Goal: Information Seeking & Learning: Learn about a topic

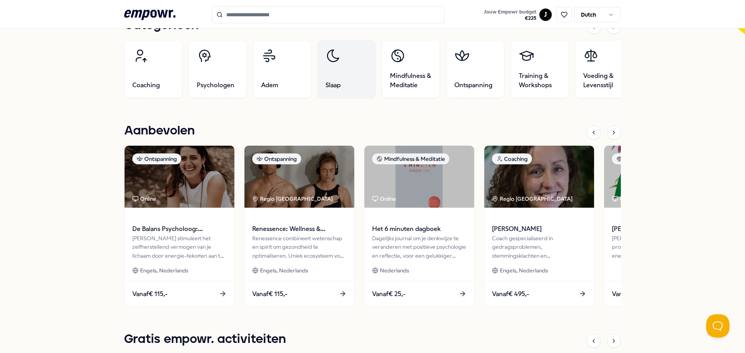
scroll to position [272, 0]
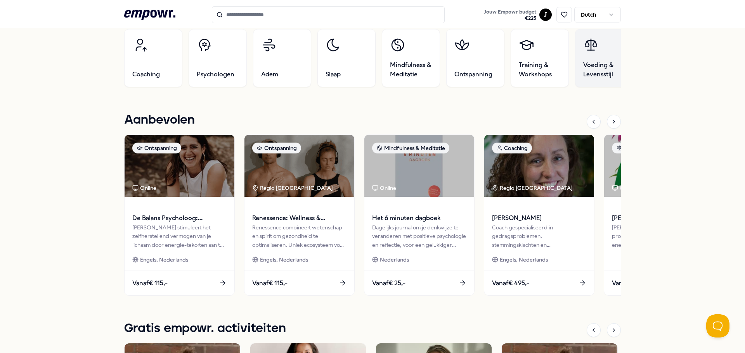
click at [597, 78] on span "Voeding & Levensstijl" at bounding box center [604, 70] width 42 height 19
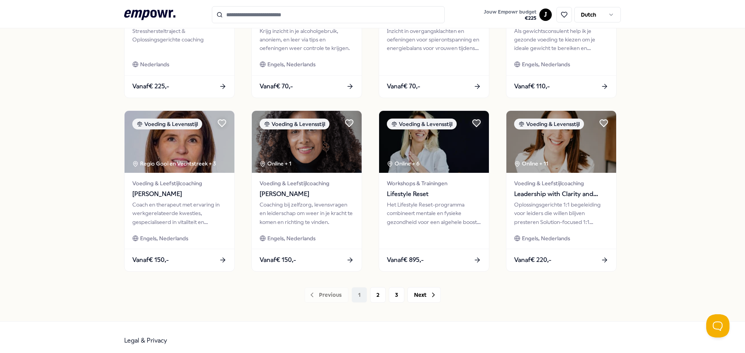
scroll to position [341, 0]
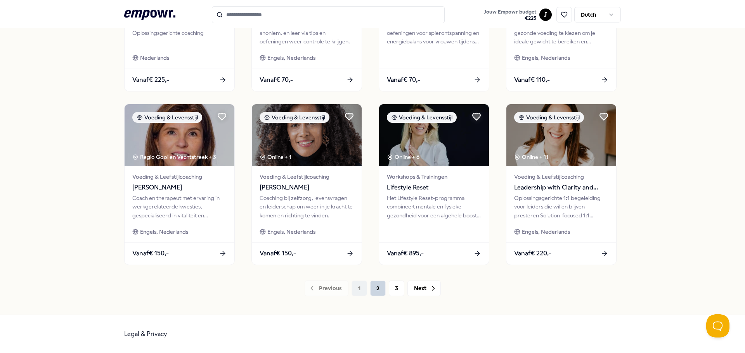
click at [374, 289] on button "2" at bounding box center [378, 289] width 16 height 16
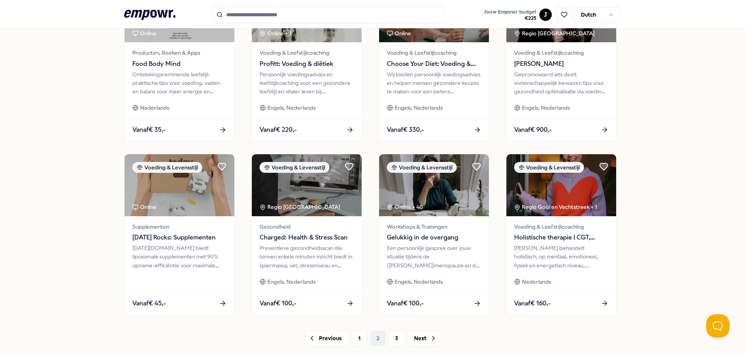
scroll to position [302, 0]
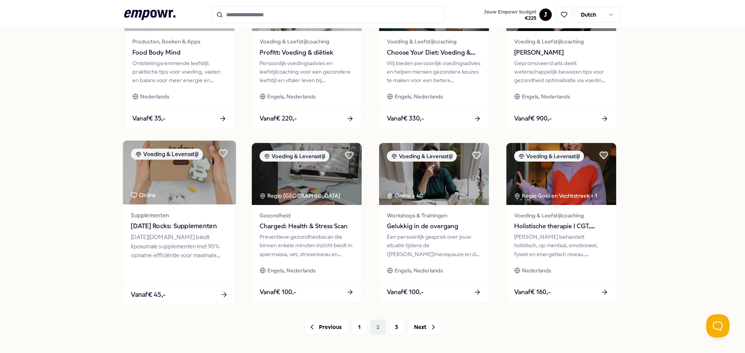
click at [180, 192] on img at bounding box center [179, 173] width 113 height 64
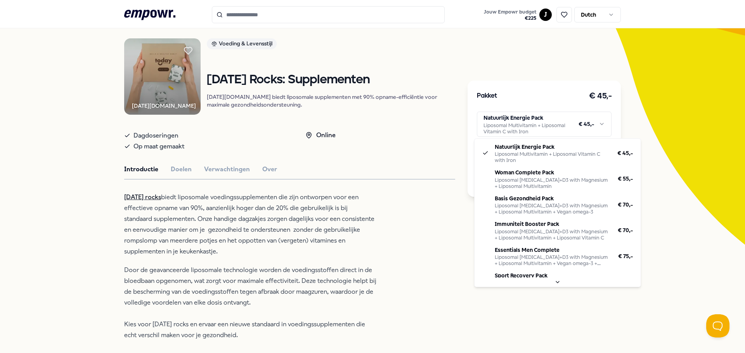
click at [599, 125] on html ".empowr-logo_svg__cls-1{fill:#03032f} Jouw Empowr budget € 225 J Dutch Alle cat…" at bounding box center [372, 176] width 745 height 353
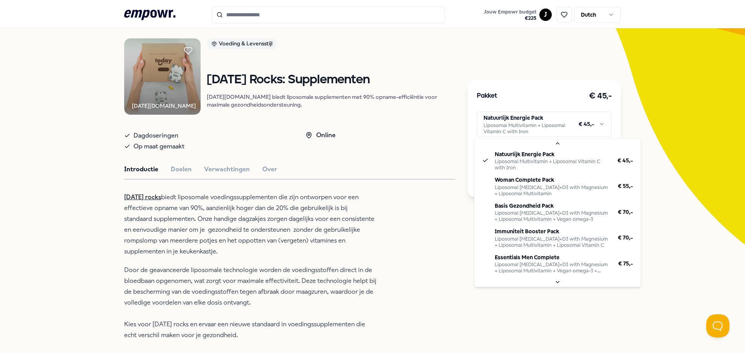
scroll to position [0, 0]
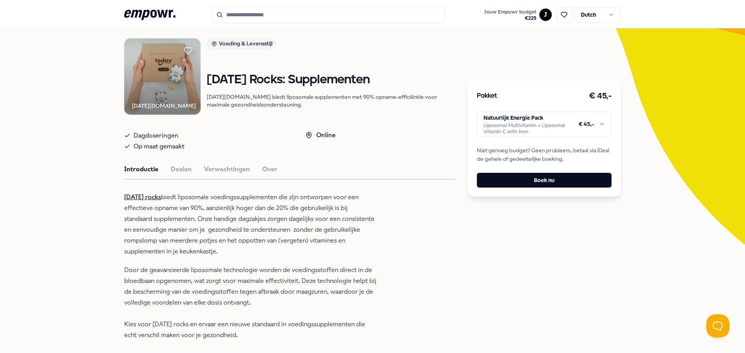
click at [600, 125] on html ".empowr-logo_svg__cls-1{fill:#03032f} Jouw Empowr budget € 225 J Dutch Alle cat…" at bounding box center [372, 176] width 745 height 353
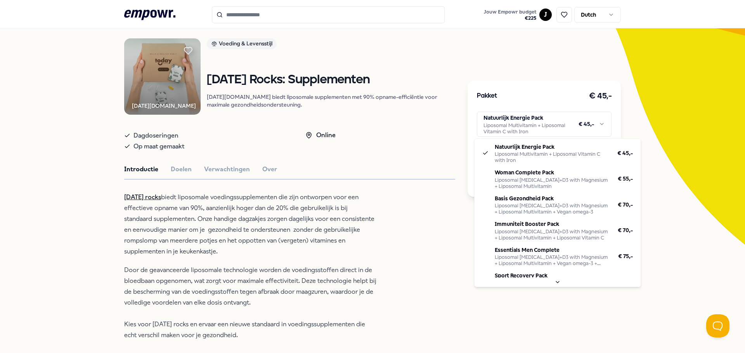
click at [436, 285] on html ".empowr-logo_svg__cls-1{fill:#03032f} Jouw Empowr budget € 225 J Dutch Alle cat…" at bounding box center [372, 176] width 745 height 353
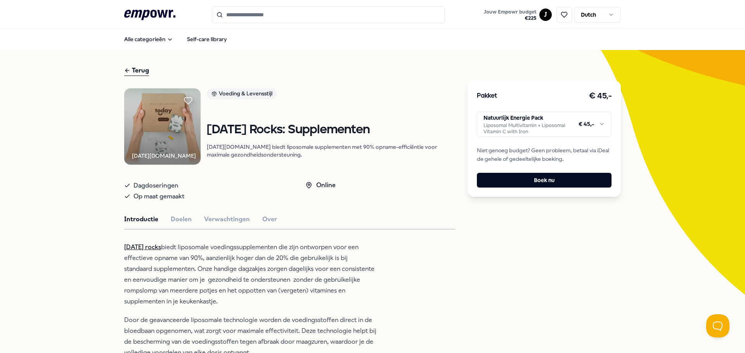
click at [135, 71] on div "Terug" at bounding box center [136, 71] width 25 height 10
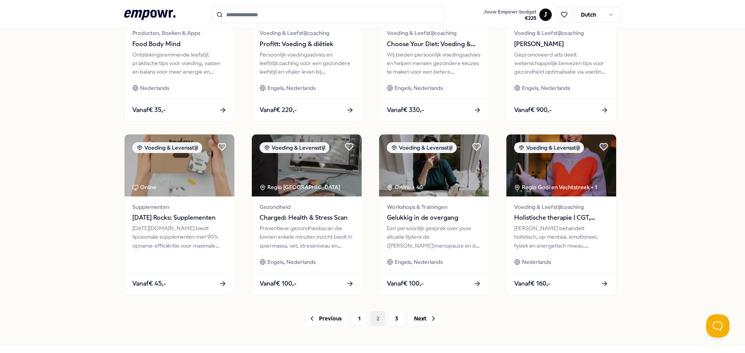
scroll to position [341, 0]
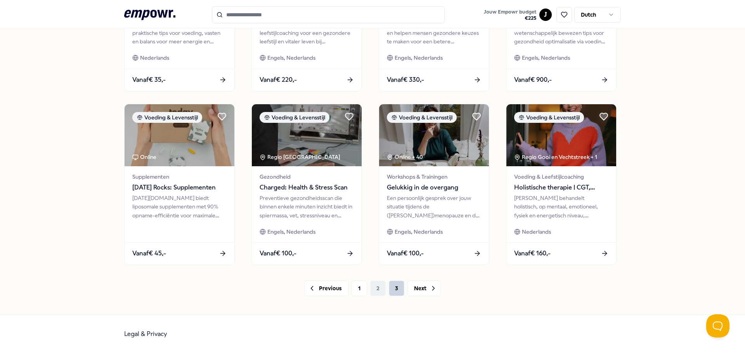
click at [389, 291] on button "3" at bounding box center [397, 289] width 16 height 16
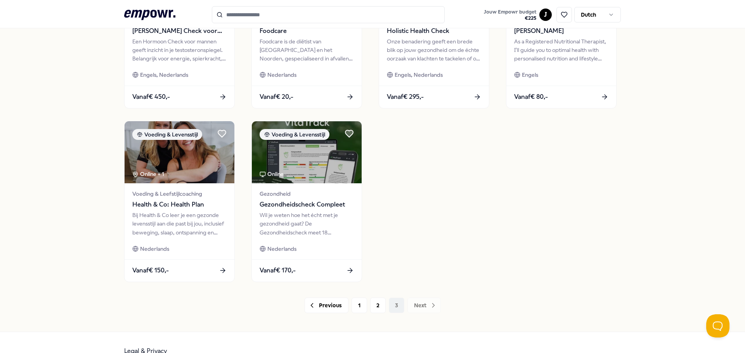
scroll to position [341, 0]
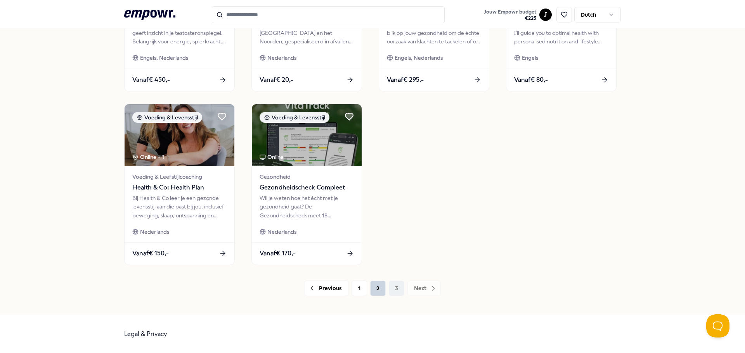
click at [371, 293] on button "2" at bounding box center [378, 289] width 16 height 16
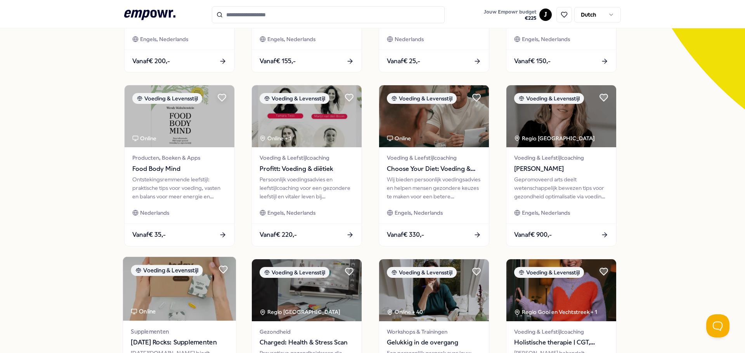
scroll to position [302, 0]
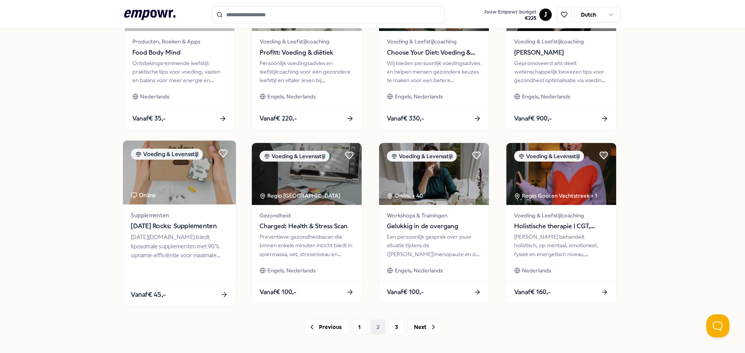
click at [179, 227] on span "[DATE] Rocks: Supplementen" at bounding box center [179, 227] width 97 height 10
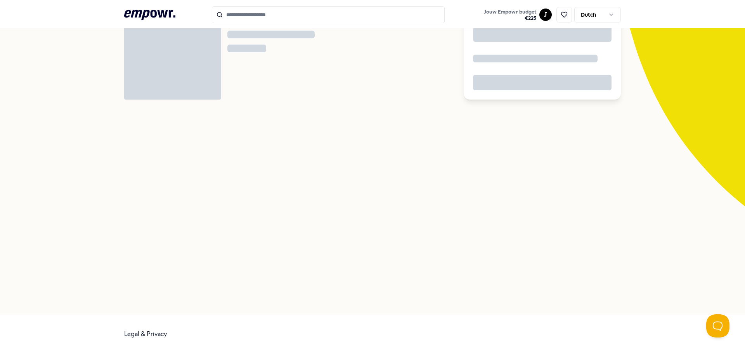
scroll to position [50, 0]
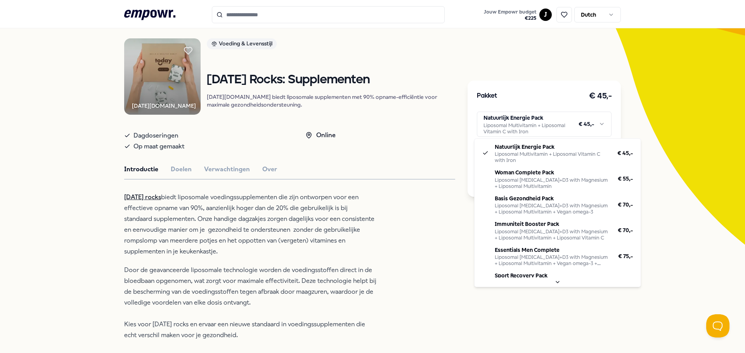
click at [597, 125] on html ".empowr-logo_svg__cls-1{fill:#03032f} Jouw Empowr budget € 225 J Dutch Alle cat…" at bounding box center [372, 176] width 745 height 353
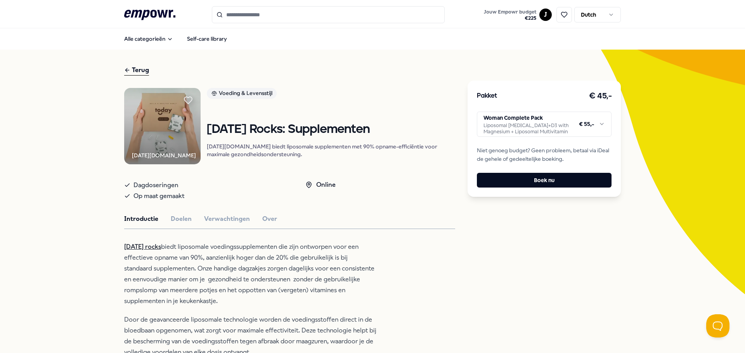
scroll to position [0, 0]
click at [187, 225] on button "Doelen" at bounding box center [181, 220] width 21 height 10
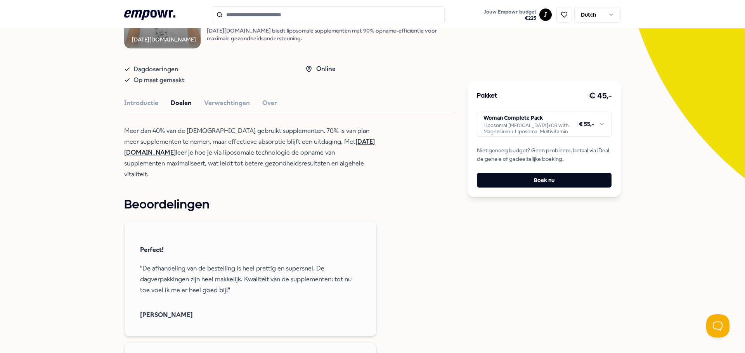
scroll to position [78, 0]
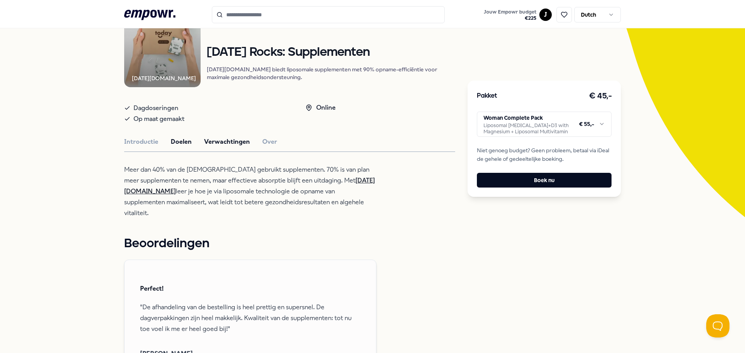
click at [217, 147] on button "Verwachtingen" at bounding box center [227, 142] width 46 height 10
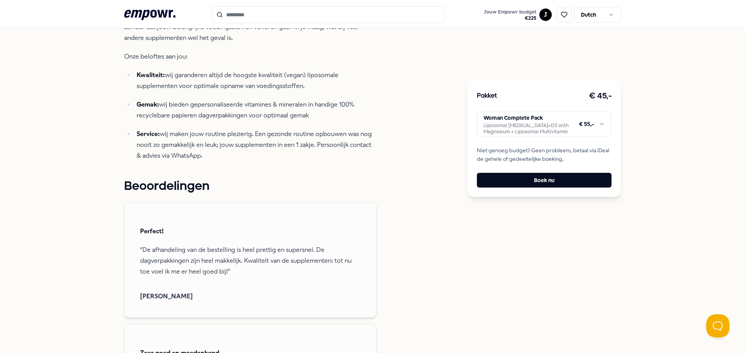
scroll to position [39, 0]
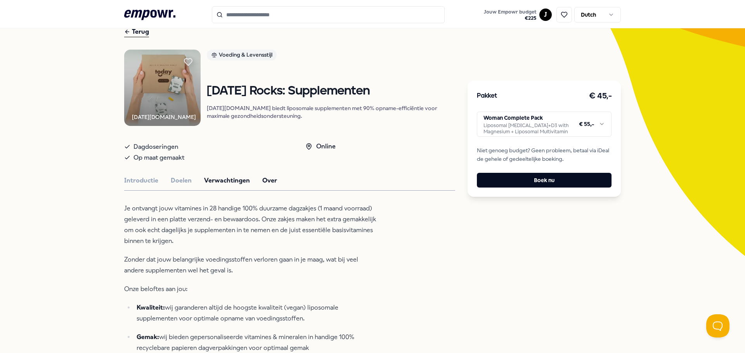
click at [264, 186] on button "Over" at bounding box center [269, 181] width 15 height 10
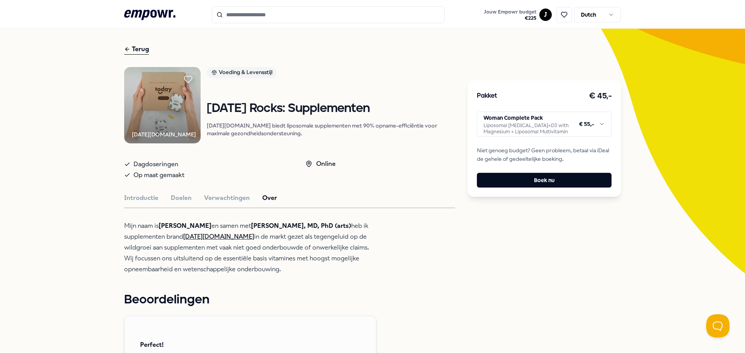
scroll to position [0, 0]
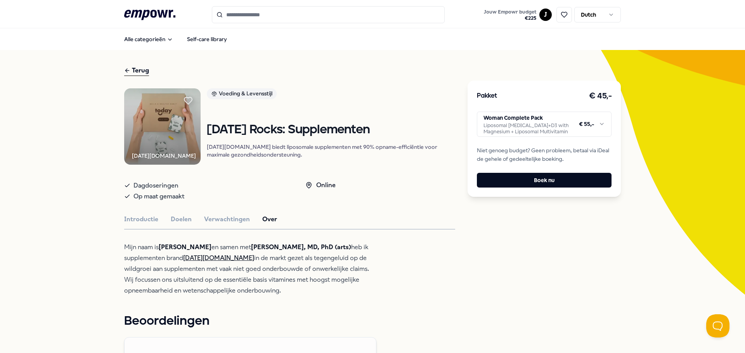
click at [197, 262] on link "[DATE][DOMAIN_NAME]" at bounding box center [218, 257] width 71 height 7
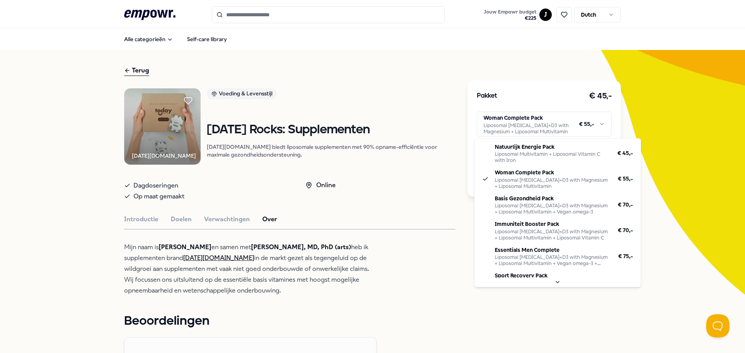
click at [601, 124] on html ".empowr-logo_svg__cls-1{fill:#03032f} Jouw Empowr budget € 225 J Dutch Alle cat…" at bounding box center [372, 176] width 745 height 353
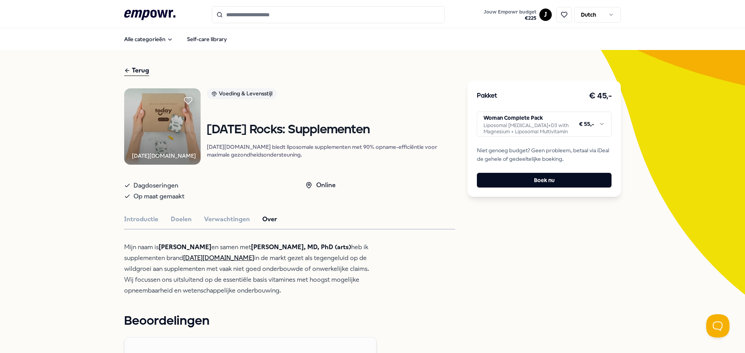
click at [601, 124] on html ".empowr-logo_svg__cls-1{fill:#03032f} Jouw Empowr budget € 225 J Dutch Alle cat…" at bounding box center [372, 176] width 745 height 353
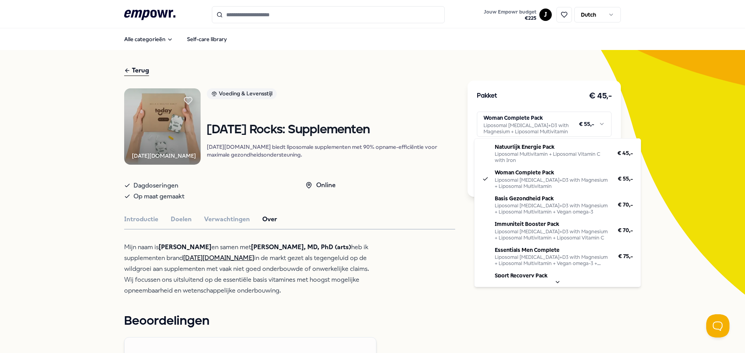
click at [601, 124] on html ".empowr-logo_svg__cls-1{fill:#03032f} Jouw Empowr budget € 225 J Dutch Alle cat…" at bounding box center [372, 176] width 745 height 353
click at [344, 82] on html ".empowr-logo_svg__cls-1{fill:#03032f} Jouw Empowr budget € 225 J Dutch Alle cat…" at bounding box center [372, 176] width 745 height 353
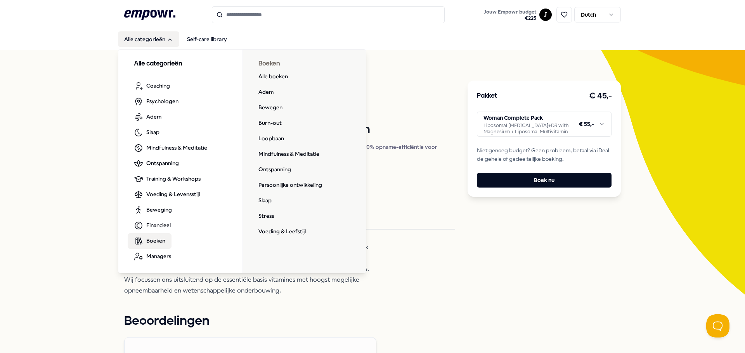
click at [158, 239] on span "Boeken" at bounding box center [155, 241] width 19 height 9
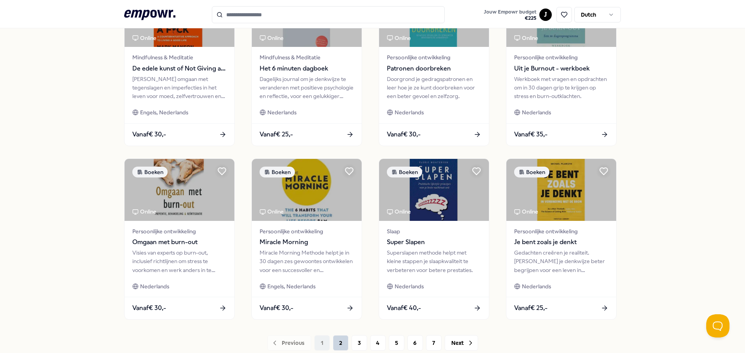
scroll to position [302, 0]
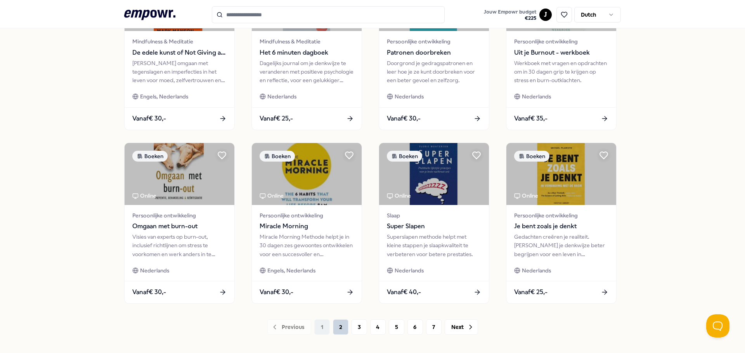
click at [336, 331] on button "2" at bounding box center [341, 328] width 16 height 16
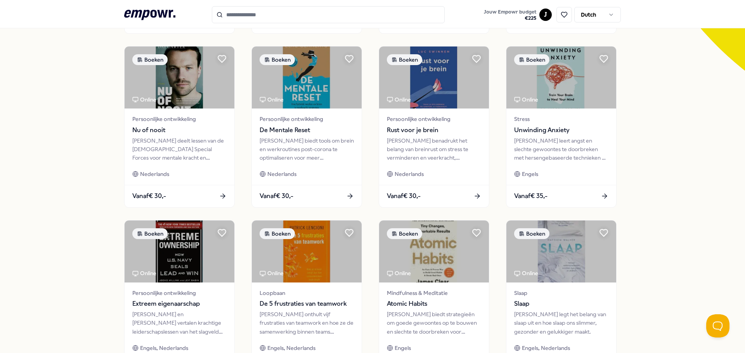
scroll to position [341, 0]
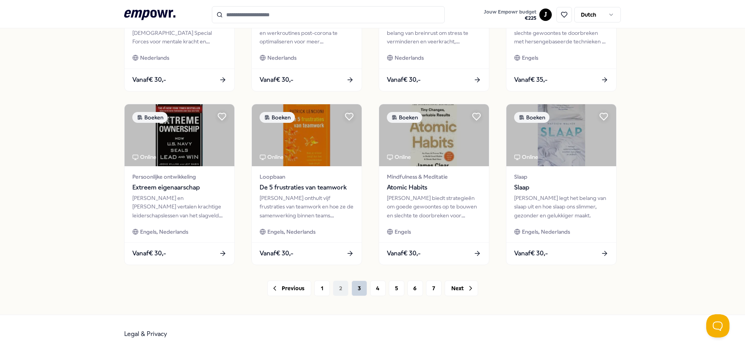
click at [353, 293] on button "3" at bounding box center [359, 289] width 16 height 16
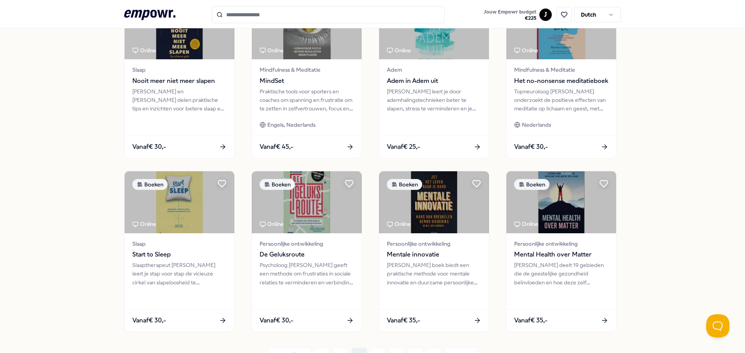
scroll to position [341, 0]
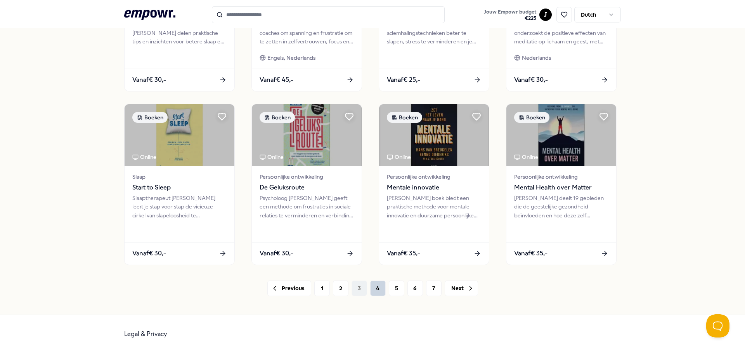
click at [372, 293] on button "4" at bounding box center [378, 289] width 16 height 16
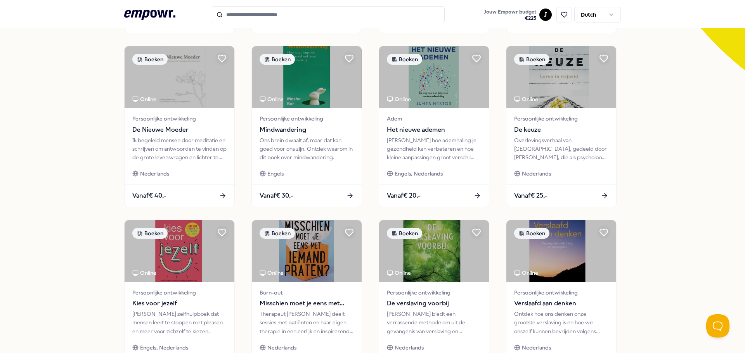
scroll to position [341, 0]
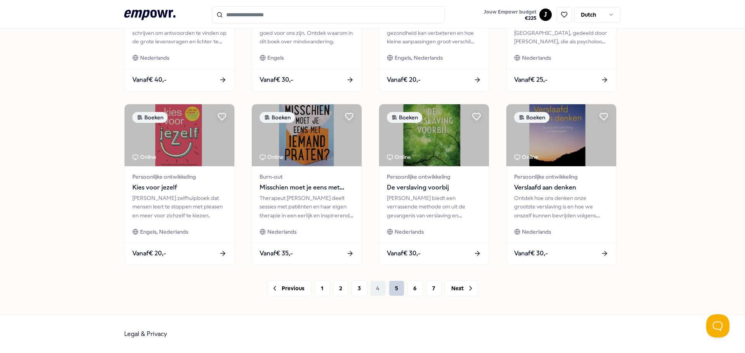
click at [389, 290] on button "5" at bounding box center [397, 289] width 16 height 16
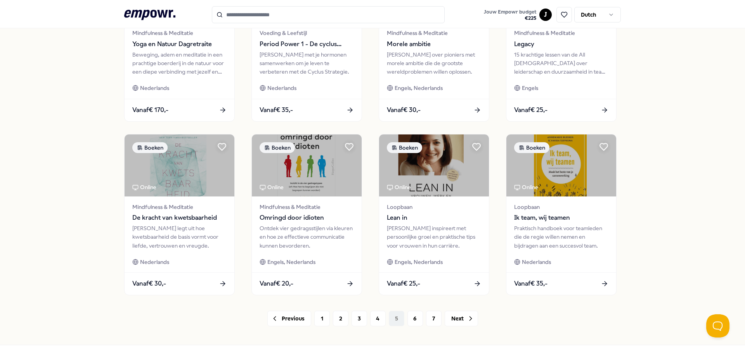
scroll to position [341, 0]
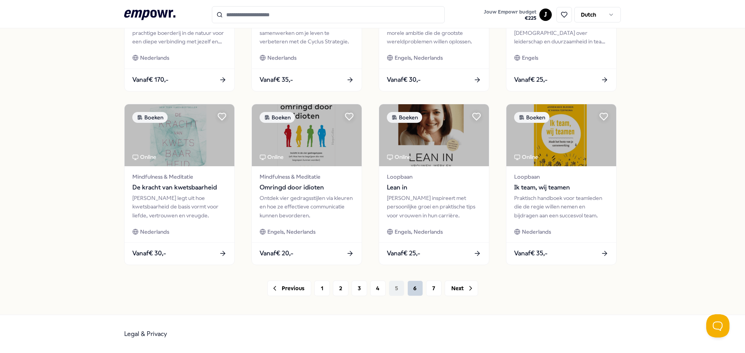
click at [407, 292] on button "6" at bounding box center [415, 289] width 16 height 16
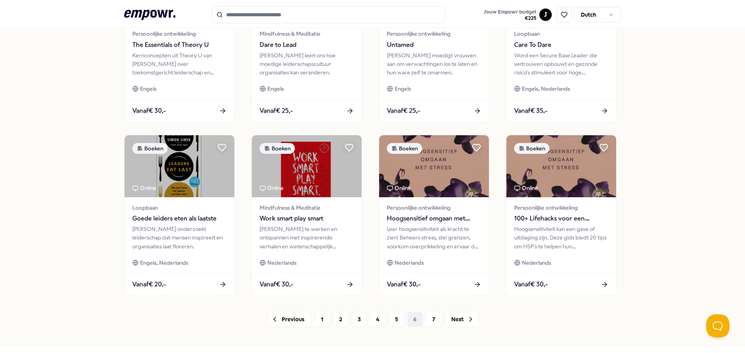
scroll to position [341, 0]
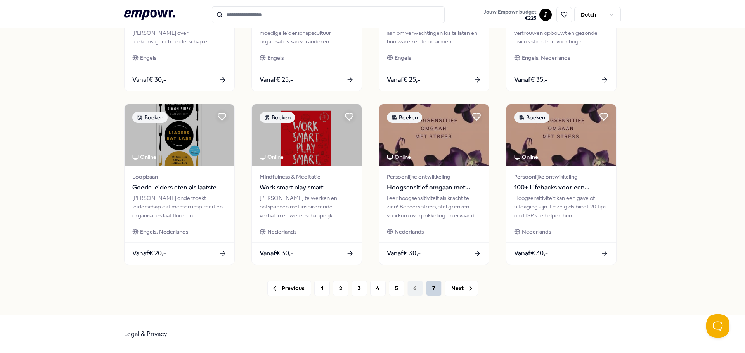
click at [429, 290] on button "7" at bounding box center [434, 289] width 16 height 16
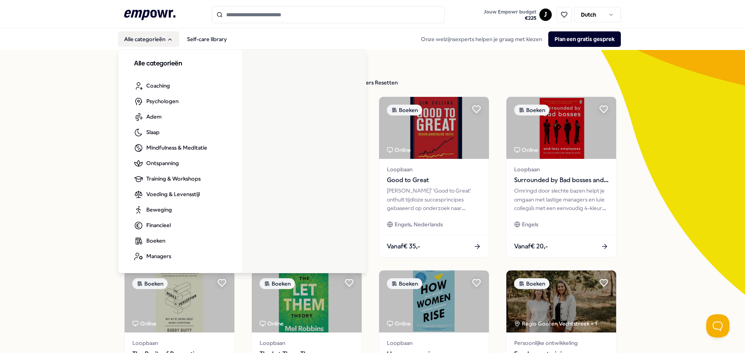
click at [167, 40] on icon "Main" at bounding box center [170, 39] width 6 height 6
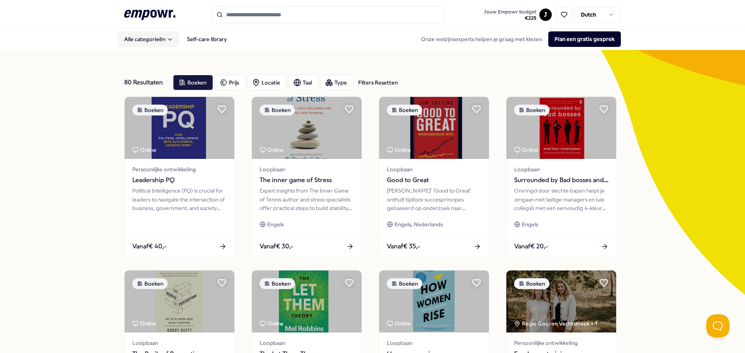
click at [168, 40] on icon "Main" at bounding box center [169, 40] width 3 height 2
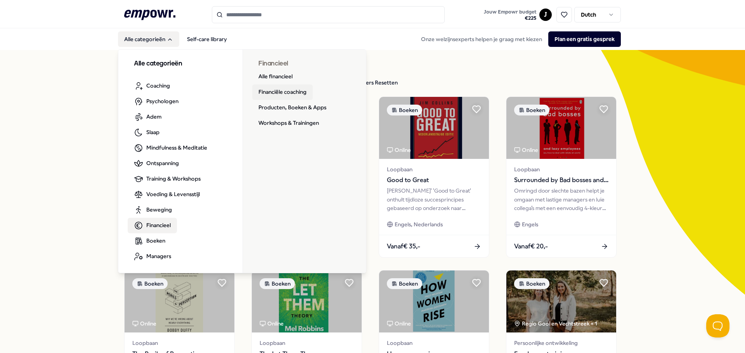
click at [294, 90] on link "Financiële coaching" at bounding box center [282, 93] width 61 height 16
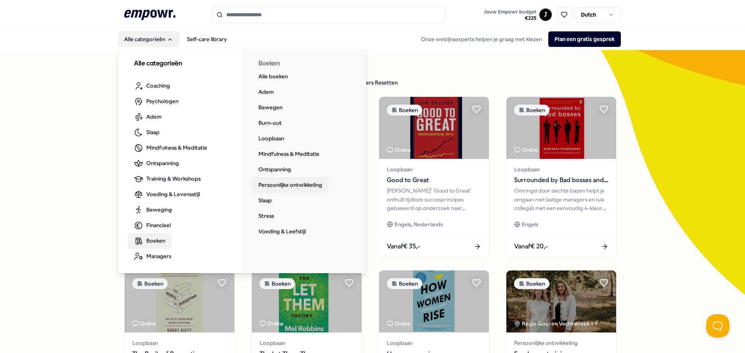
click at [281, 187] on link "Persoonlijke ontwikkeling" at bounding box center [290, 186] width 76 height 16
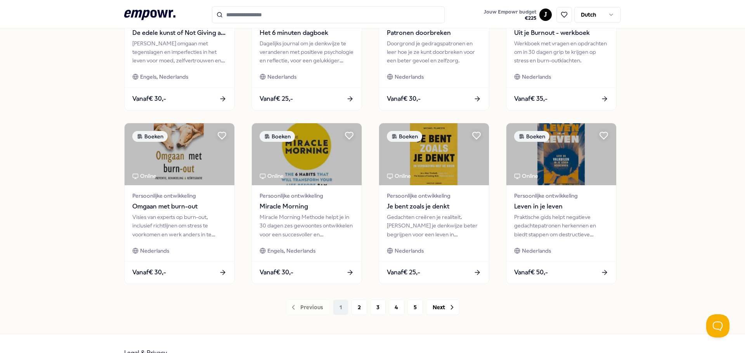
scroll to position [341, 0]
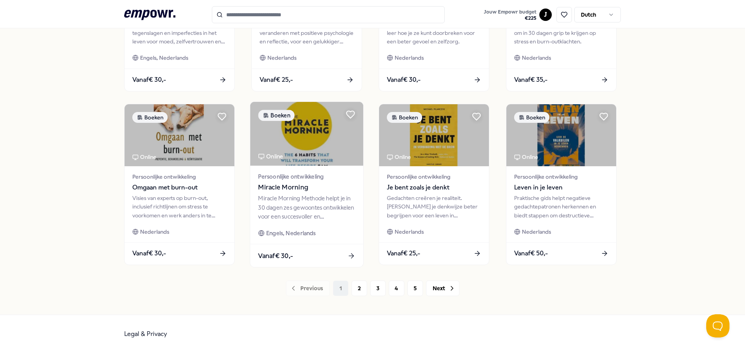
click at [350, 255] on icon at bounding box center [351, 256] width 8 height 8
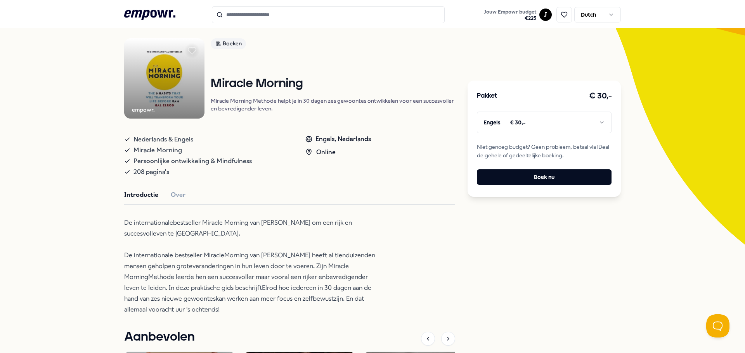
scroll to position [11, 0]
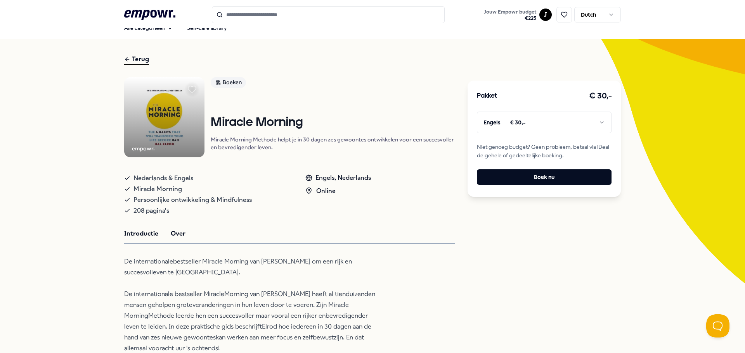
click at [175, 235] on button "Over" at bounding box center [178, 234] width 15 height 10
